Goal: Navigation & Orientation: Find specific page/section

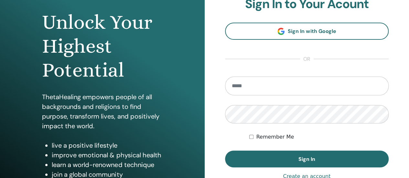
scroll to position [129, 0]
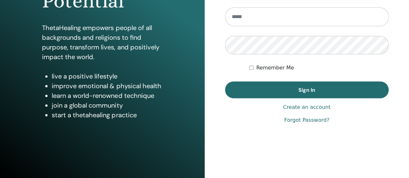
type input "**********"
click at [220, 70] on div "**********" at bounding box center [307, 26] width 205 height 310
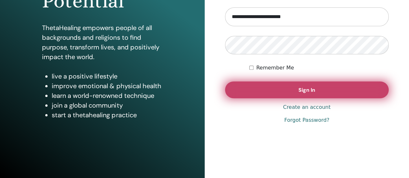
click at [293, 85] on button "Sign In" at bounding box center [307, 89] width 164 height 17
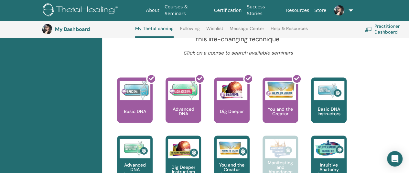
scroll to position [211, 0]
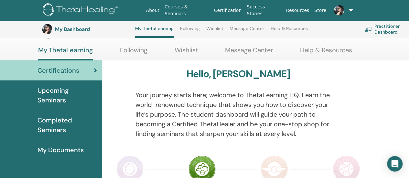
scroll to position [0, 0]
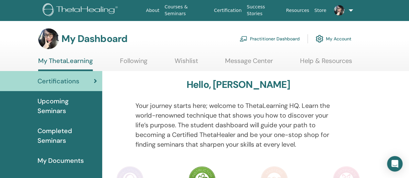
click at [346, 38] on link "My Account" at bounding box center [334, 39] width 36 height 14
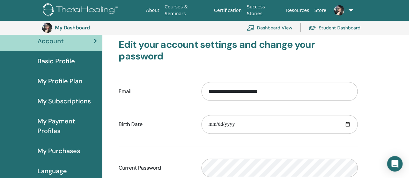
scroll to position [79, 0]
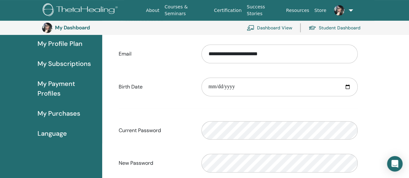
click at [81, 63] on span "My Subscriptions" at bounding box center [64, 64] width 53 height 10
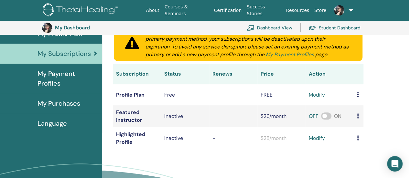
scroll to position [79, 0]
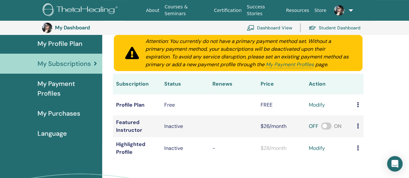
click at [54, 88] on span "My Payment Profiles" at bounding box center [67, 88] width 59 height 19
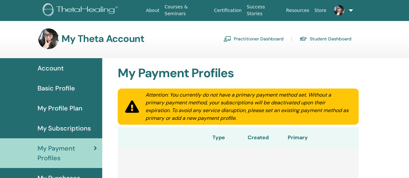
click at [259, 39] on link "Practitioner Dashboard" at bounding box center [253, 39] width 60 height 10
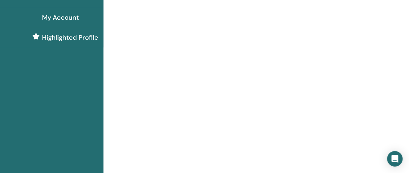
scroll to position [43, 0]
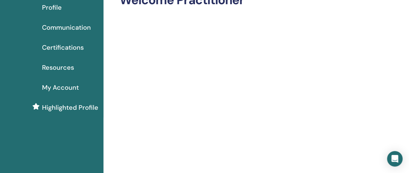
click at [72, 48] on span "Certifications" at bounding box center [63, 48] width 42 height 10
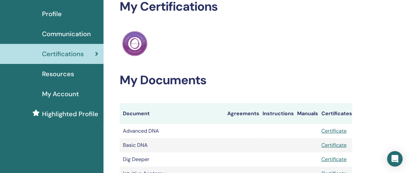
scroll to position [129, 0]
